Goal: Transaction & Acquisition: Purchase product/service

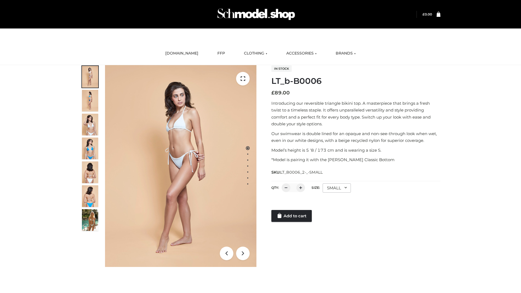
click at [292, 216] on link "Add to cart" at bounding box center [291, 216] width 40 height 12
